Goal: Transaction & Acquisition: Book appointment/travel/reservation

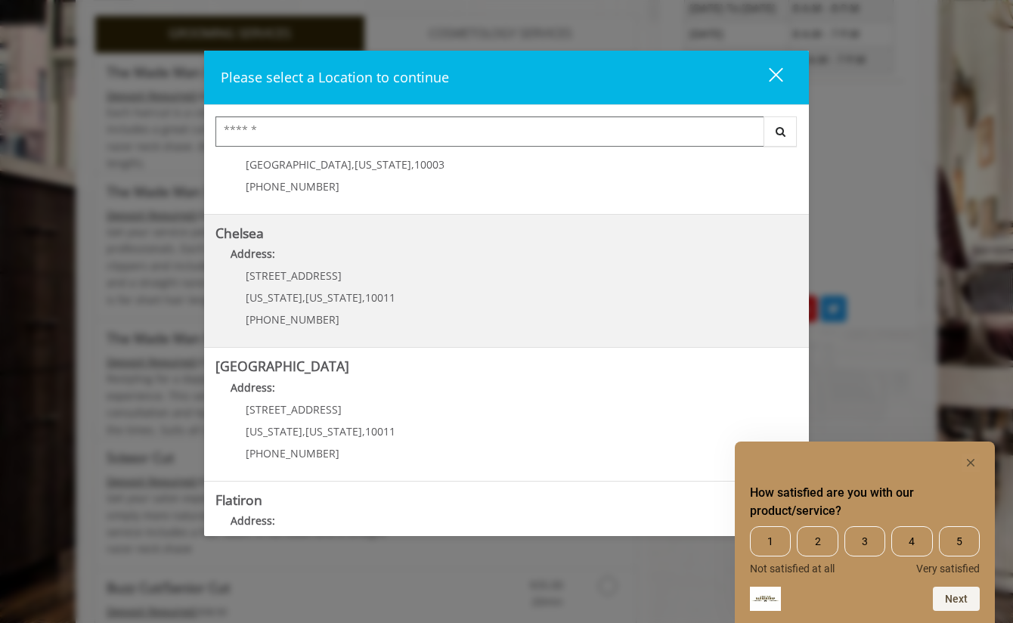
scroll to position [67, 0]
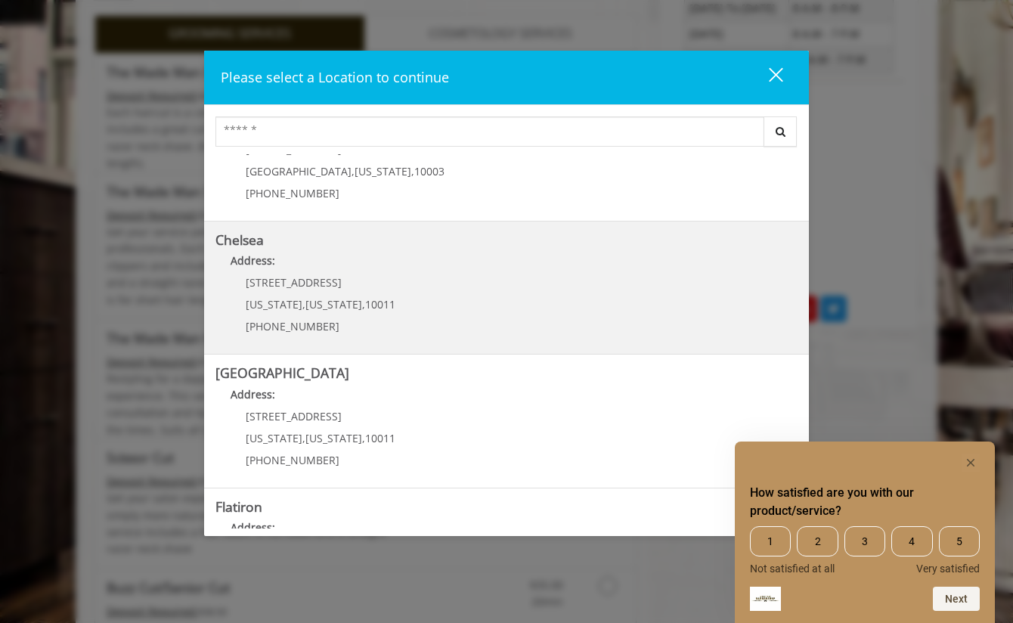
click at [464, 288] on link "Chelsea Address: 169/170 W 23rd St New York , New York , 10011 (917) 639-3902" at bounding box center [507, 288] width 582 height 110
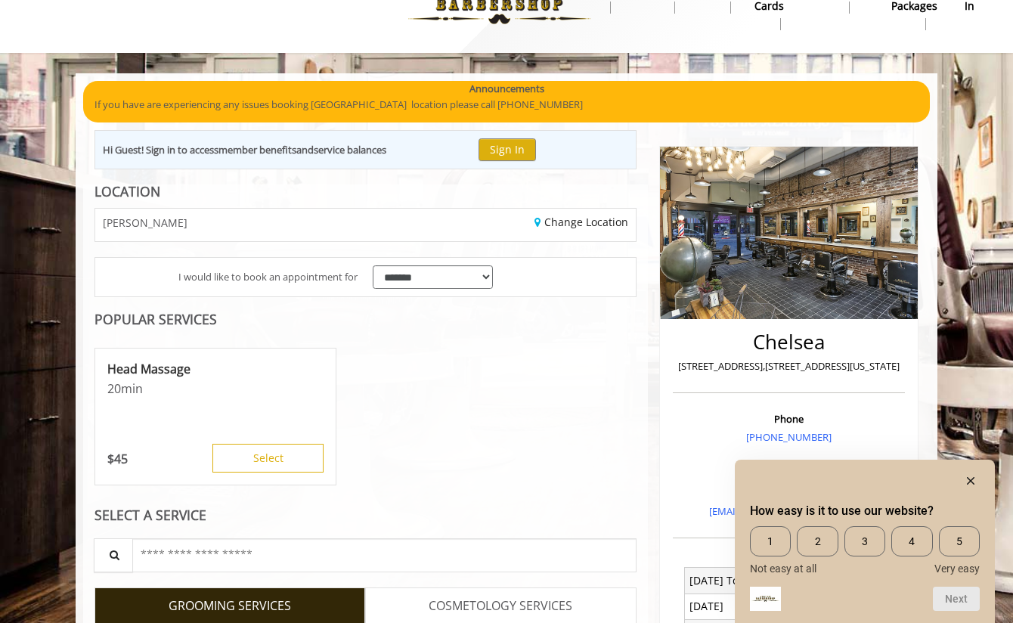
scroll to position [76, 0]
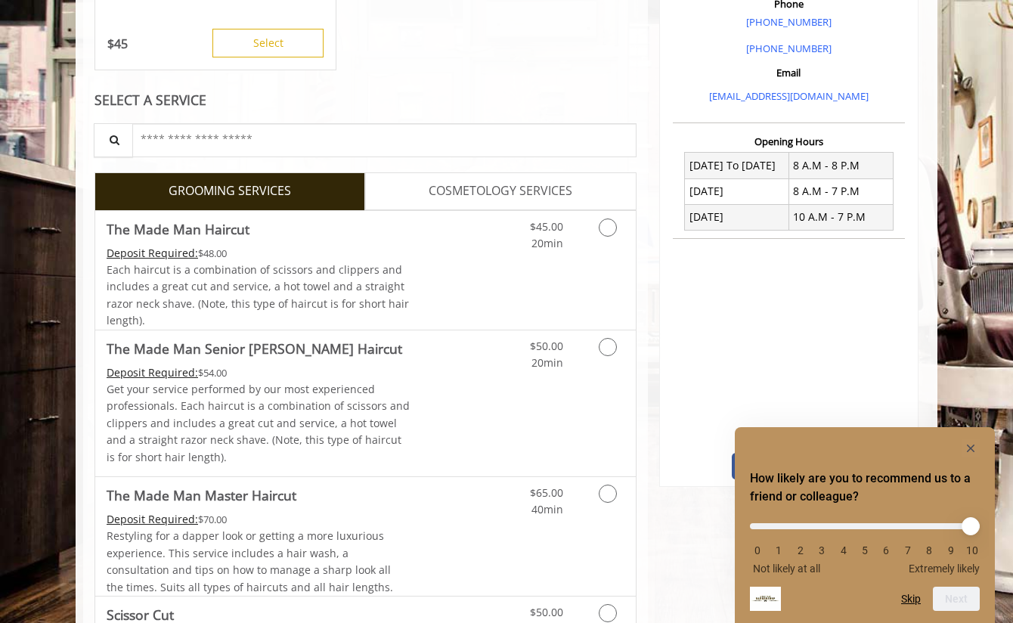
scroll to position [492, 0]
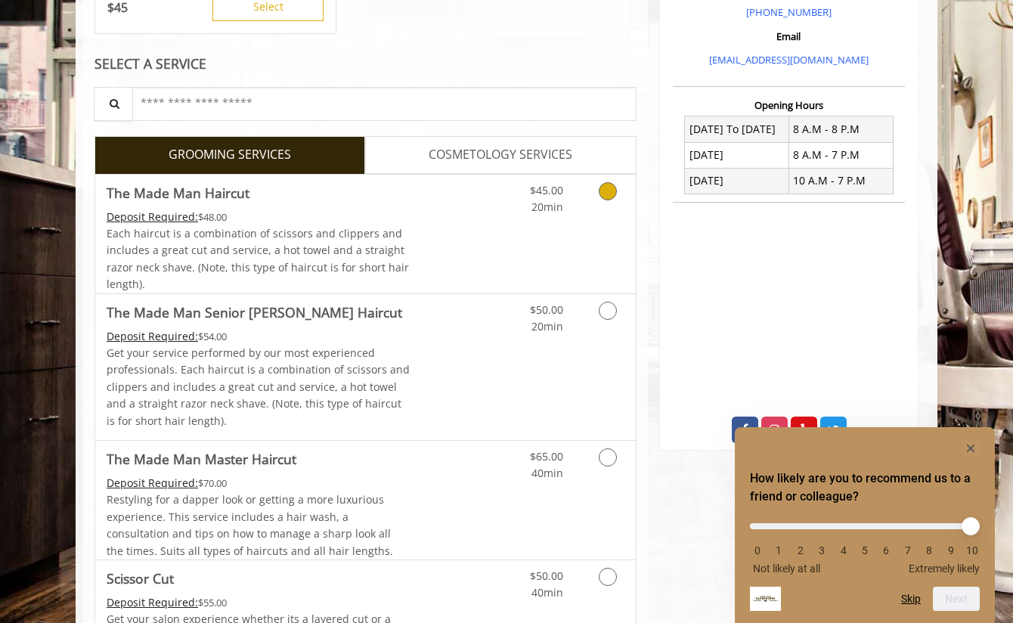
click at [455, 194] on link "Discounted Price" at bounding box center [456, 234] width 90 height 119
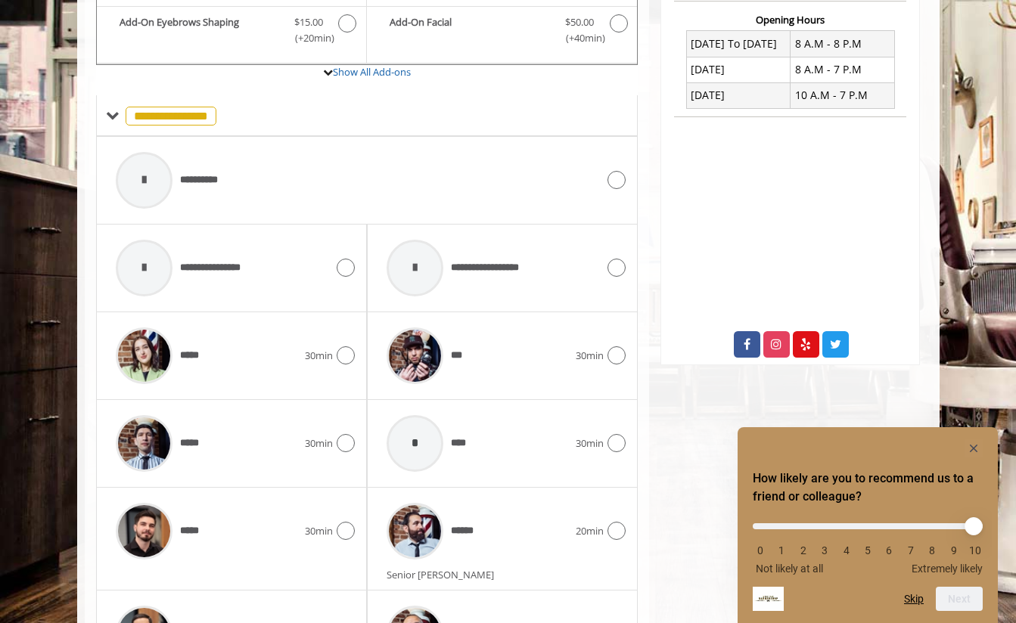
scroll to position [653, 0]
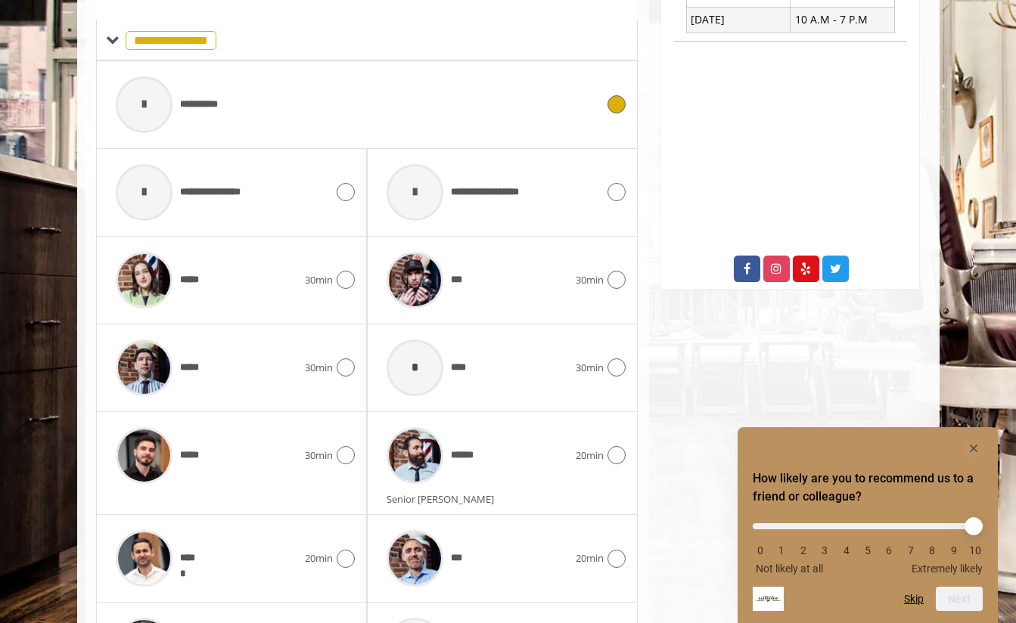
click at [248, 112] on div "**********" at bounding box center [356, 105] width 496 height 72
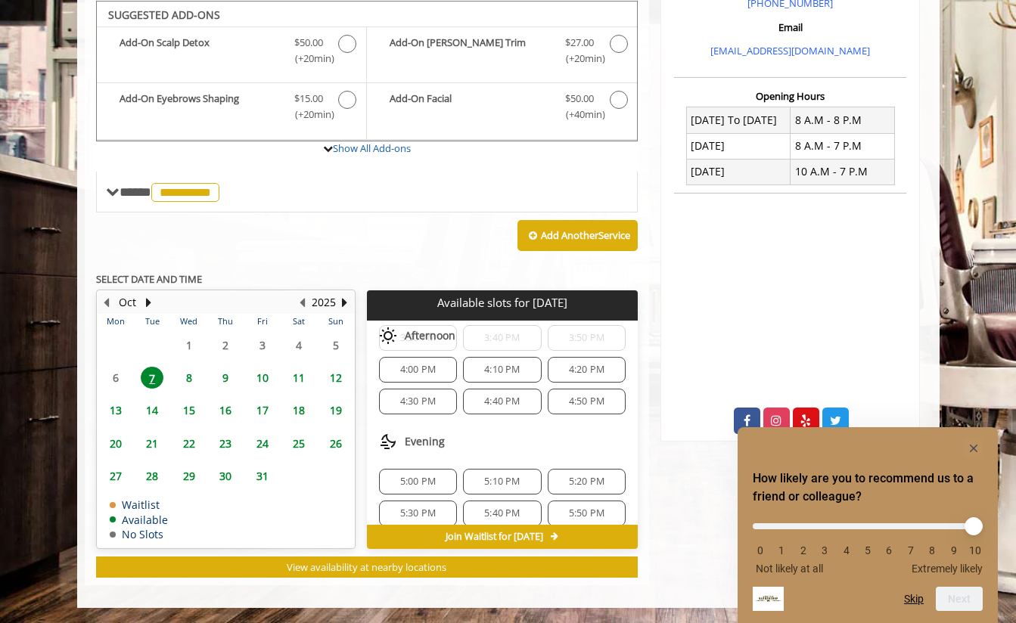
scroll to position [378, 0]
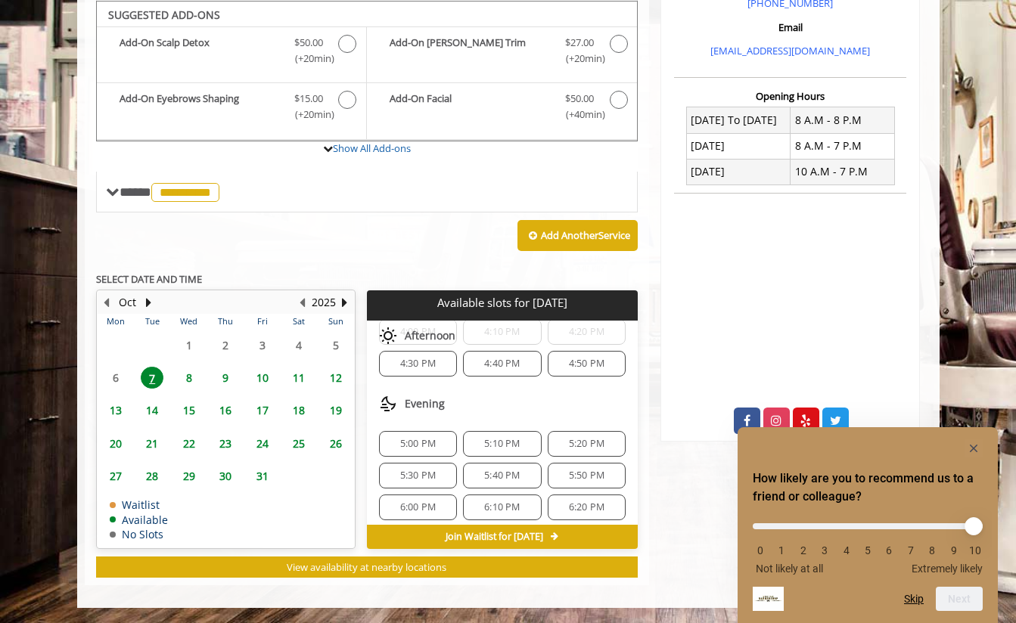
click at [424, 507] on span "6:00 PM" at bounding box center [418, 507] width 36 height 12
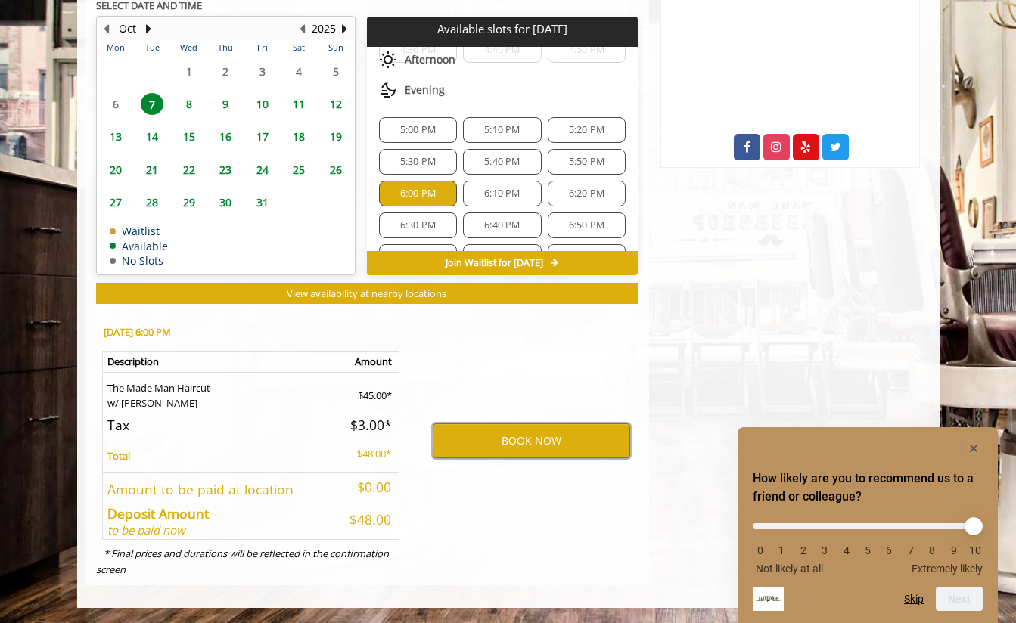
scroll to position [454, 0]
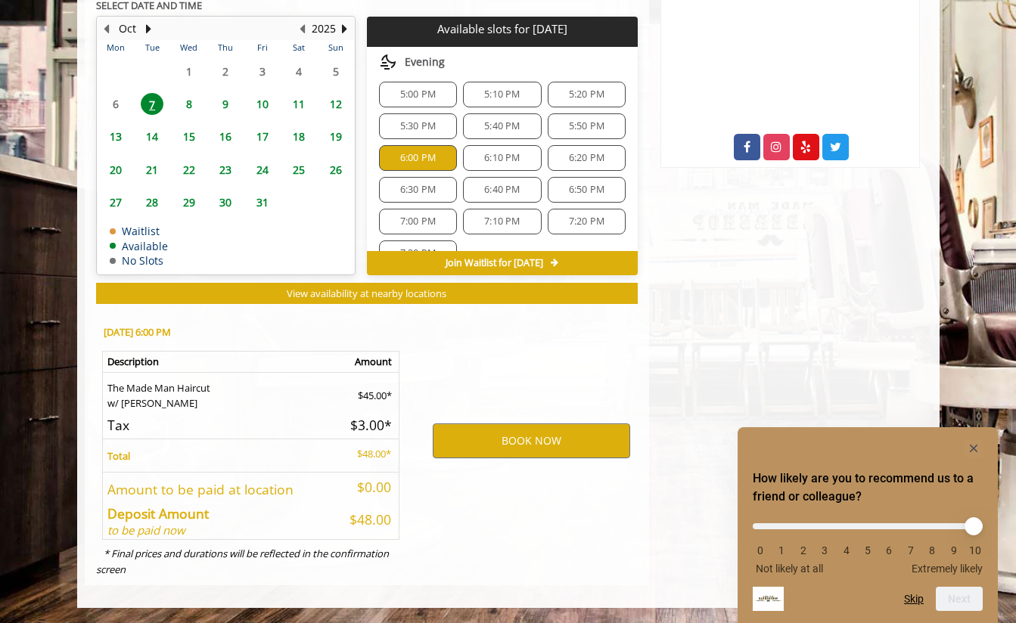
click at [594, 162] on span "6:20 PM" at bounding box center [587, 158] width 36 height 12
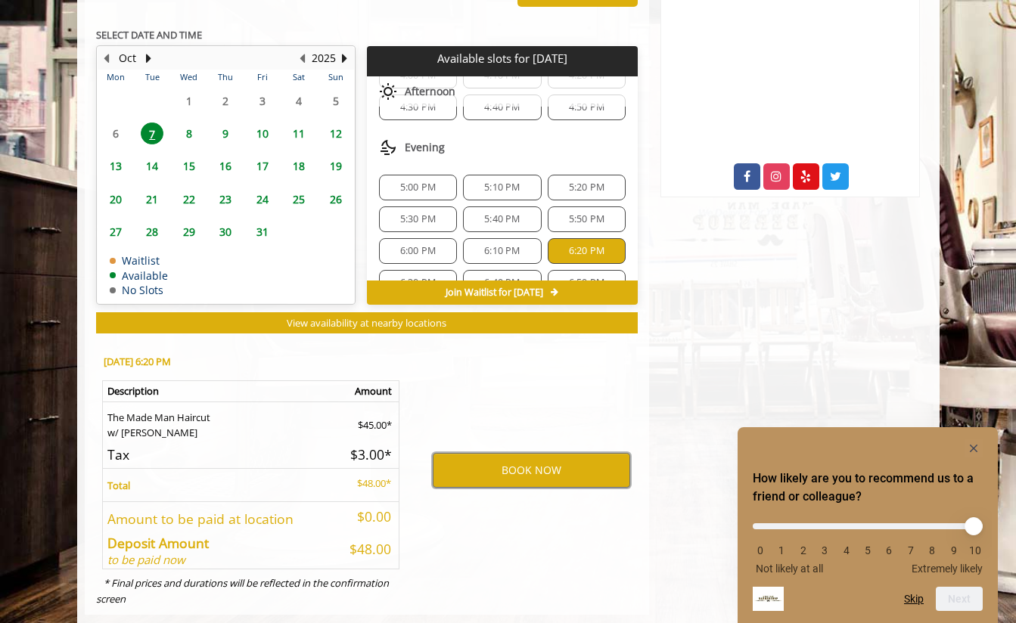
scroll to position [700, 0]
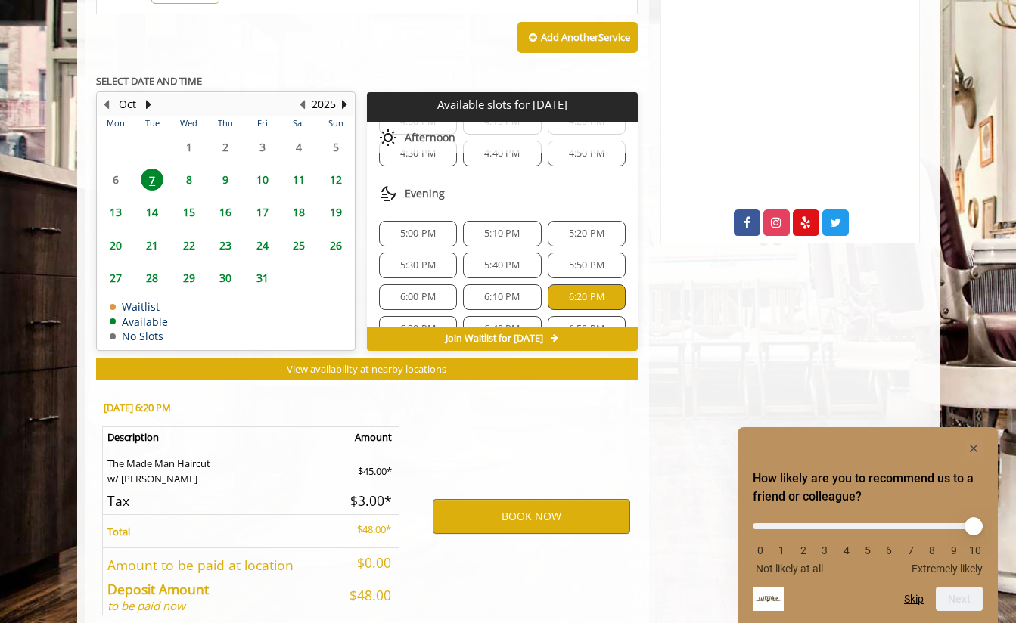
click at [414, 323] on span "6:30 PM" at bounding box center [418, 329] width 36 height 12
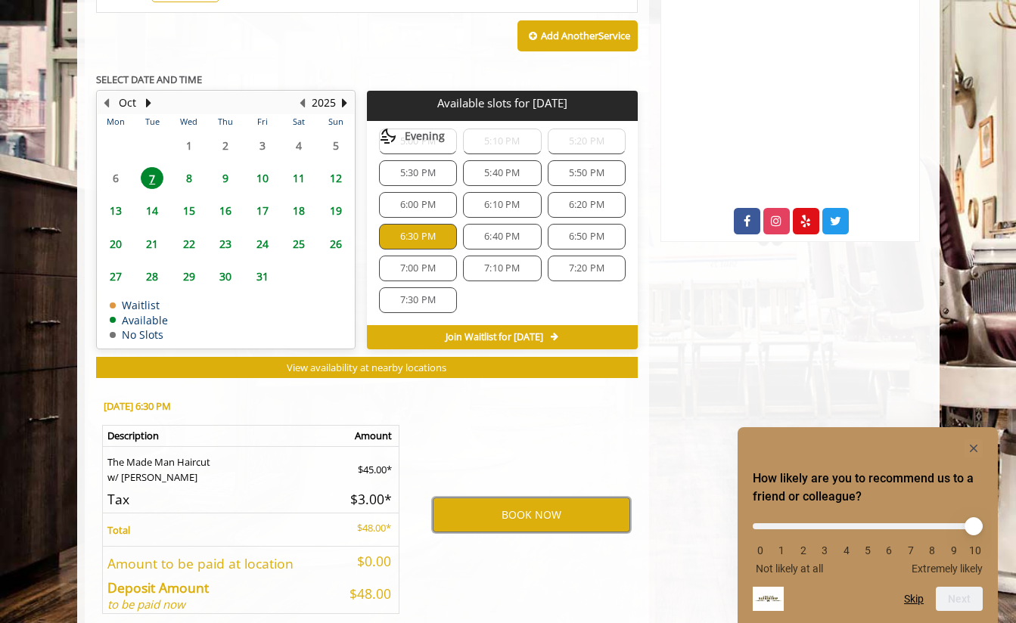
scroll to position [775, 0]
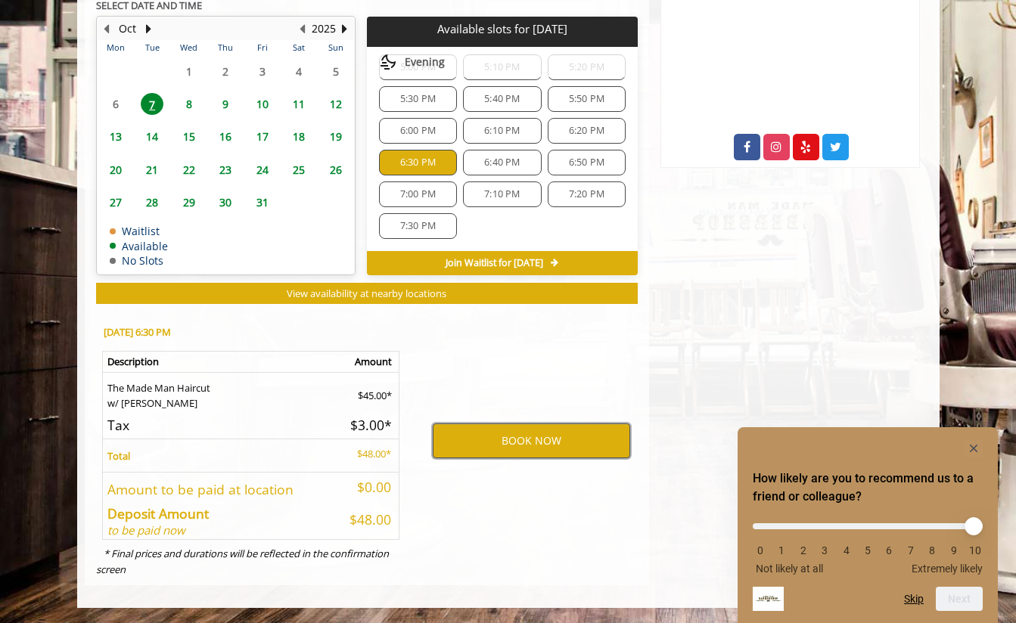
click at [522, 445] on button "BOOK NOW" at bounding box center [531, 441] width 197 height 35
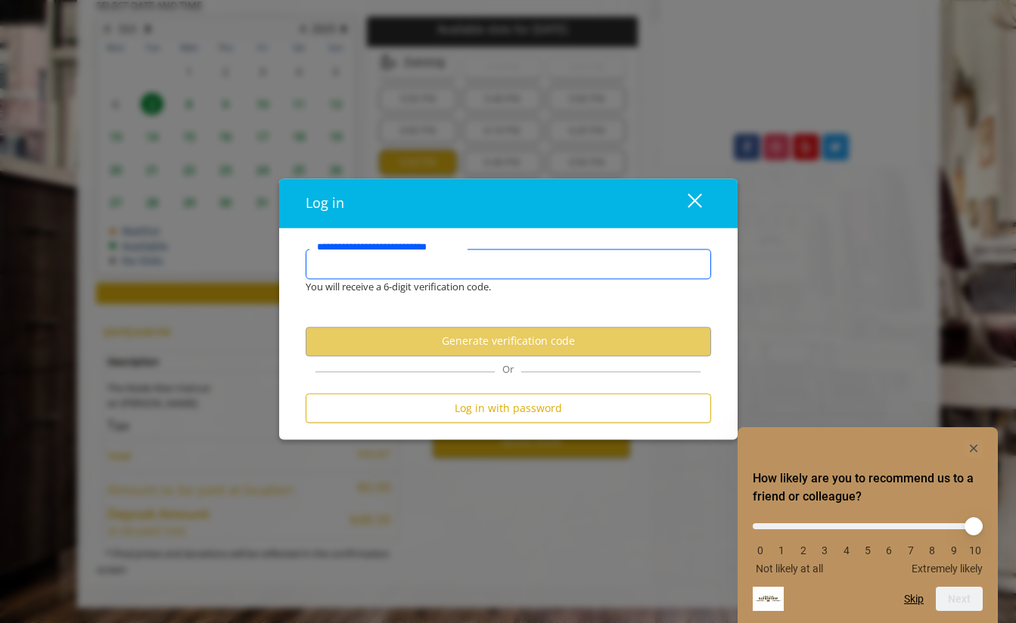
click at [475, 272] on input "**********" at bounding box center [508, 265] width 405 height 30
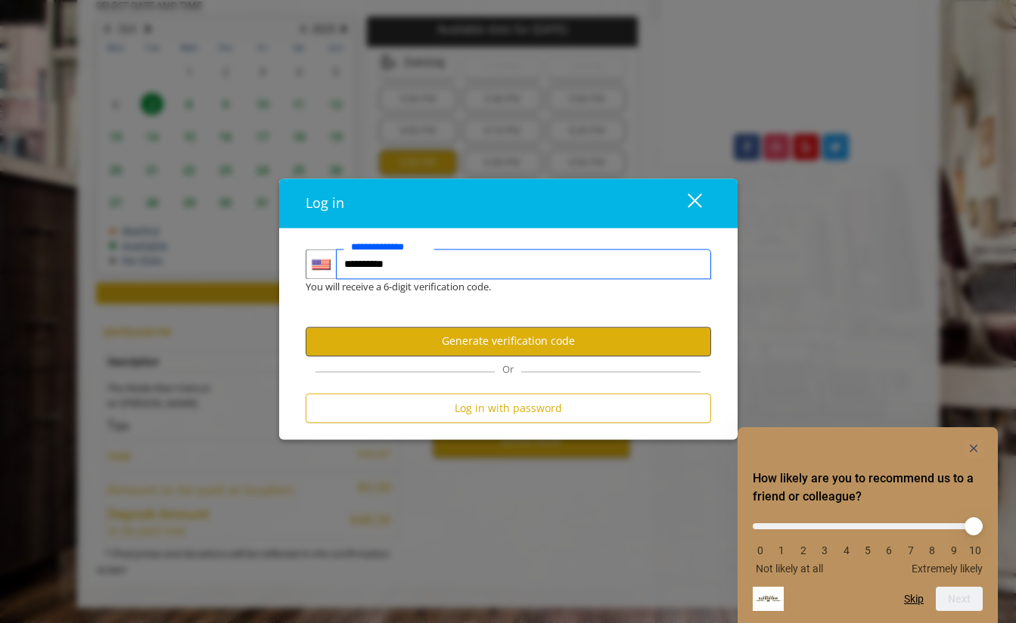
type input "**********"
click at [444, 352] on button "Generate verification code" at bounding box center [508, 341] width 405 height 29
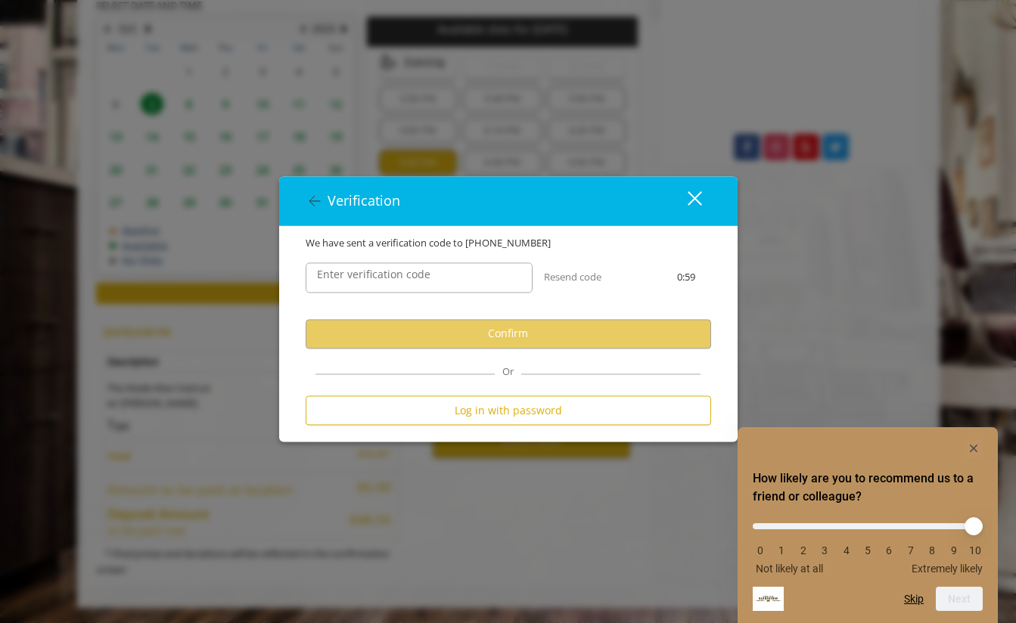
scroll to position [0, 0]
click at [448, 280] on input "Enter verification code" at bounding box center [419, 277] width 227 height 30
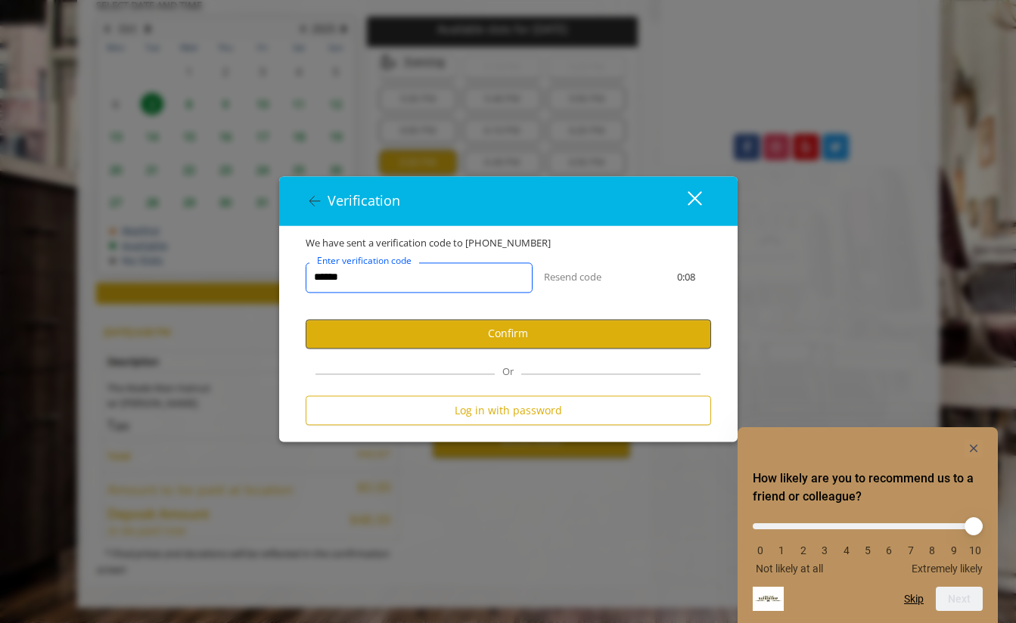
type input "******"
click at [466, 330] on button "Confirm" at bounding box center [508, 333] width 405 height 29
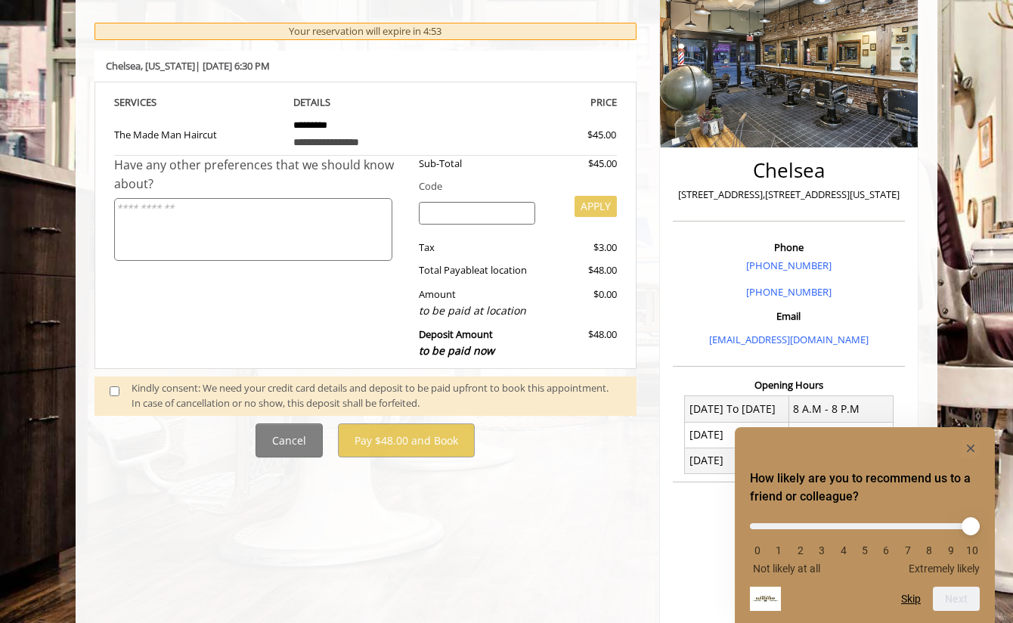
scroll to position [206, 0]
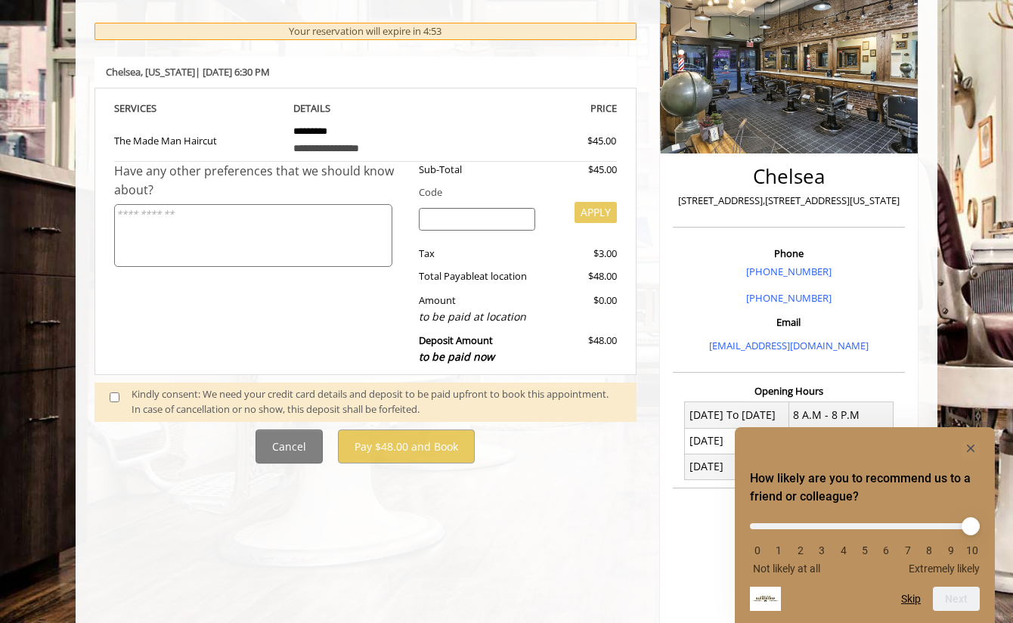
click at [221, 402] on div "Kindly consent: We need your credit card details and deposit to be paid upfront…" at bounding box center [377, 402] width 490 height 32
click at [123, 405] on span at bounding box center [120, 402] width 45 height 32
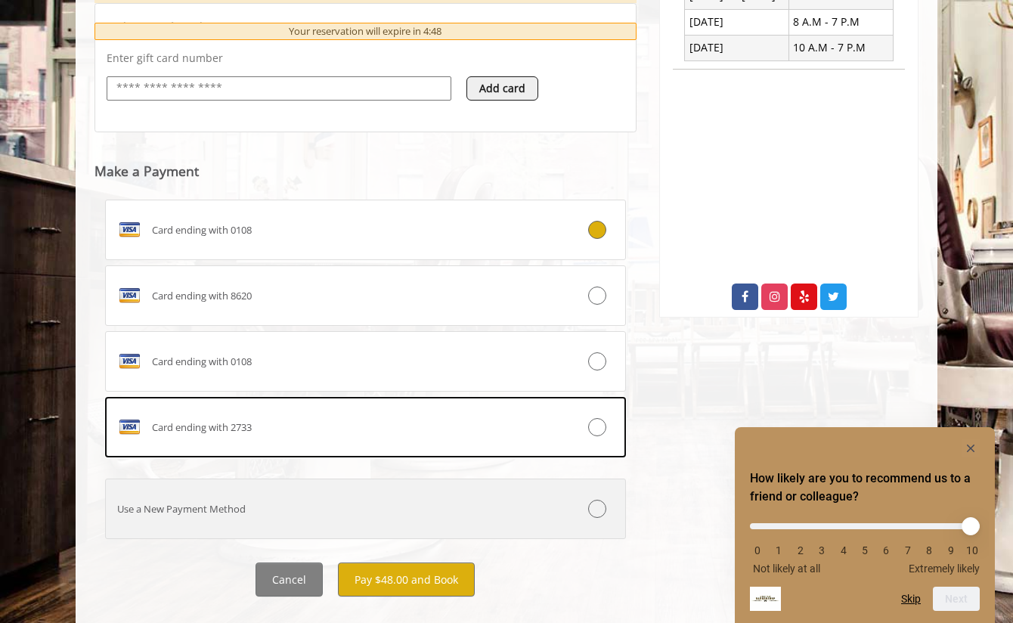
scroll to position [652, 0]
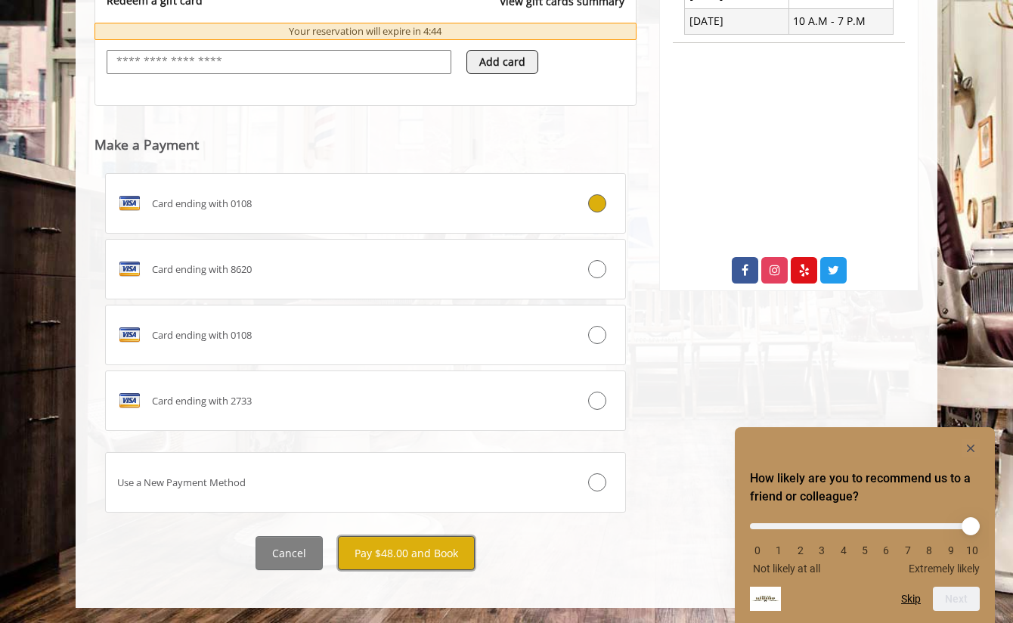
click at [412, 556] on button "Pay $48.00 and Book" at bounding box center [406, 553] width 137 height 34
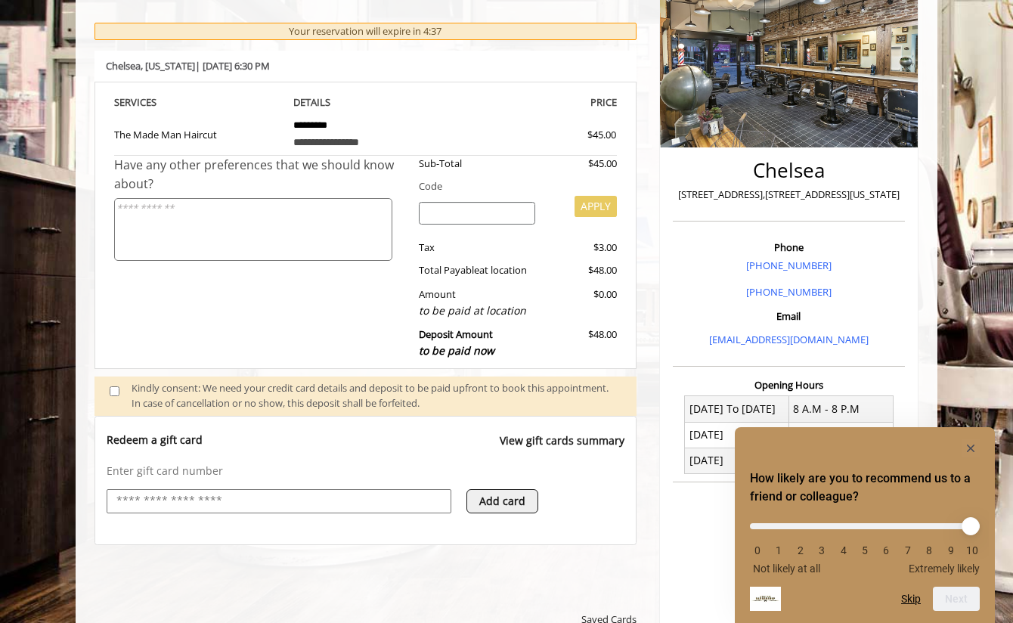
scroll to position [425, 0]
